Goal: Information Seeking & Learning: Learn about a topic

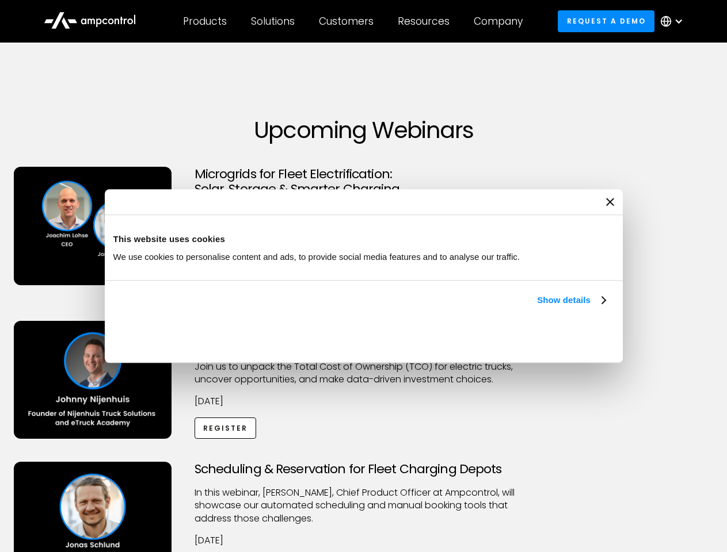
click at [537, 307] on link "Show details" at bounding box center [571, 300] width 68 height 14
click at [0, 0] on div "Necessary cookies help make a website usable by enabling basic functions like p…" at bounding box center [0, 0] width 0 height 0
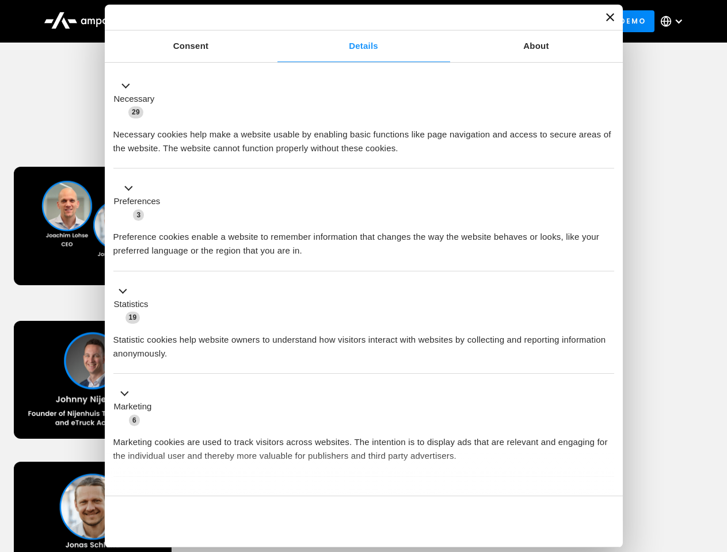
click at [714, 464] on div "Scheduling & Reservation for Fleet Charging Depots ​In this webinar, [PERSON_NA…" at bounding box center [363, 533] width 723 height 142
click at [354, 21] on div "Customers" at bounding box center [346, 21] width 55 height 13
click at [204, 21] on div "Products" at bounding box center [205, 21] width 44 height 13
click at [273, 21] on div "Solutions" at bounding box center [273, 21] width 44 height 13
click at [348, 21] on div "Customers" at bounding box center [346, 21] width 55 height 13
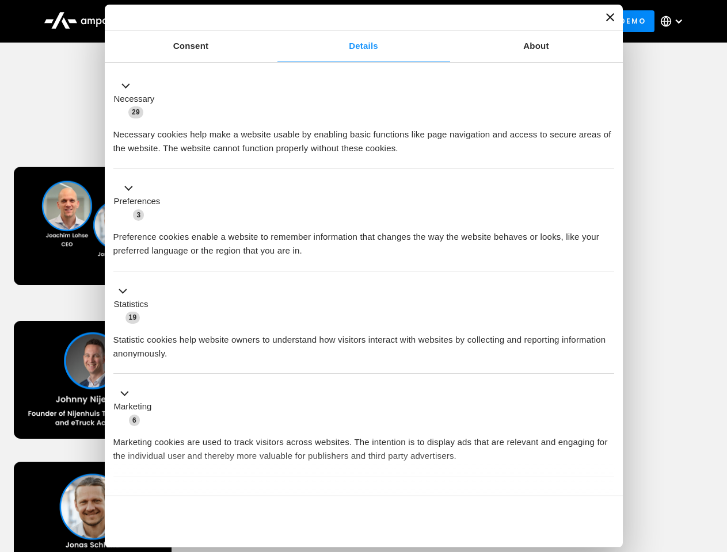
click at [426, 21] on div "Resources" at bounding box center [424, 21] width 52 height 13
click at [502, 21] on div "Company" at bounding box center [498, 21] width 49 height 13
click at [674, 21] on div at bounding box center [678, 21] width 9 height 9
